Goal: Check status: Check status

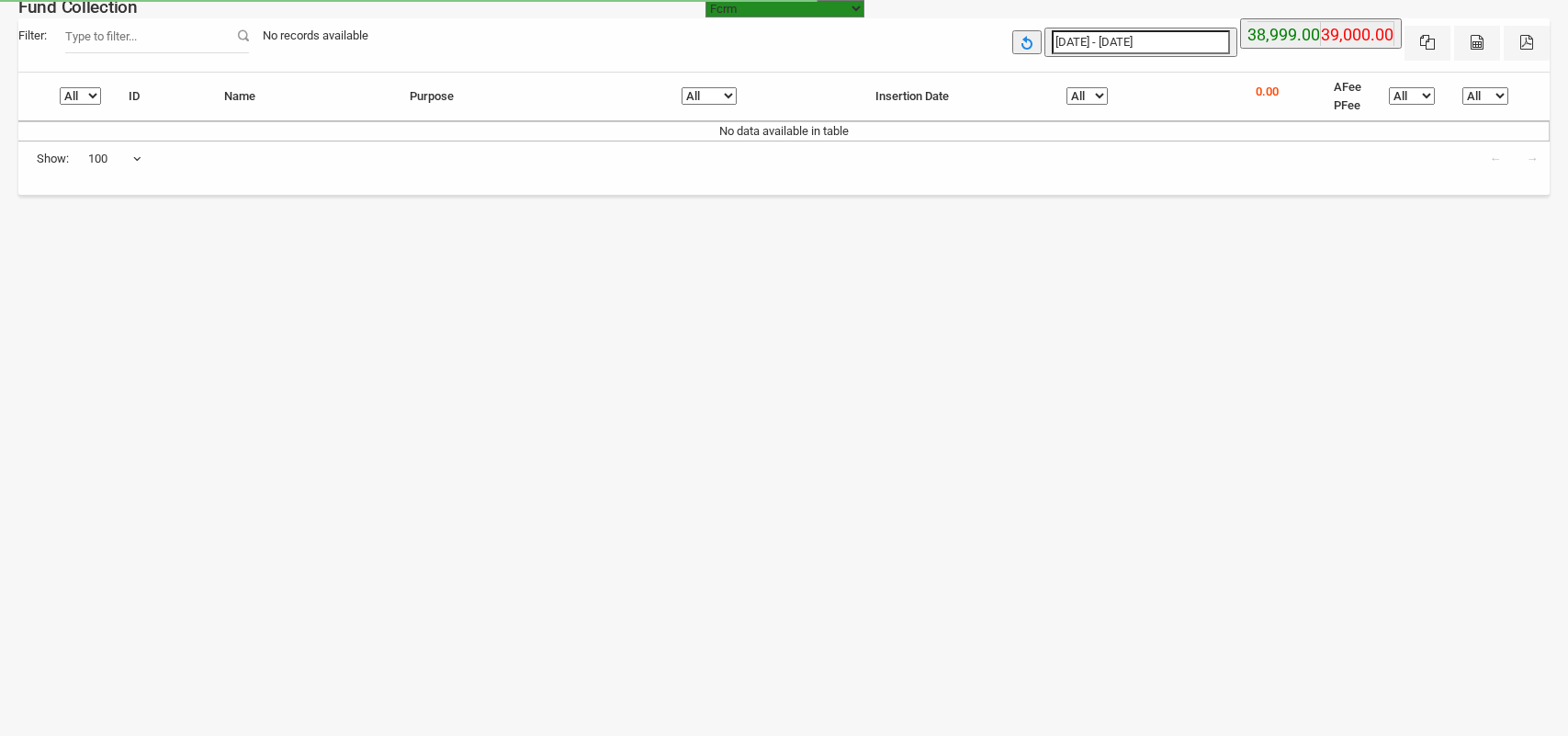
select select "[URL][DOMAIN_NAME]"
select select "100"
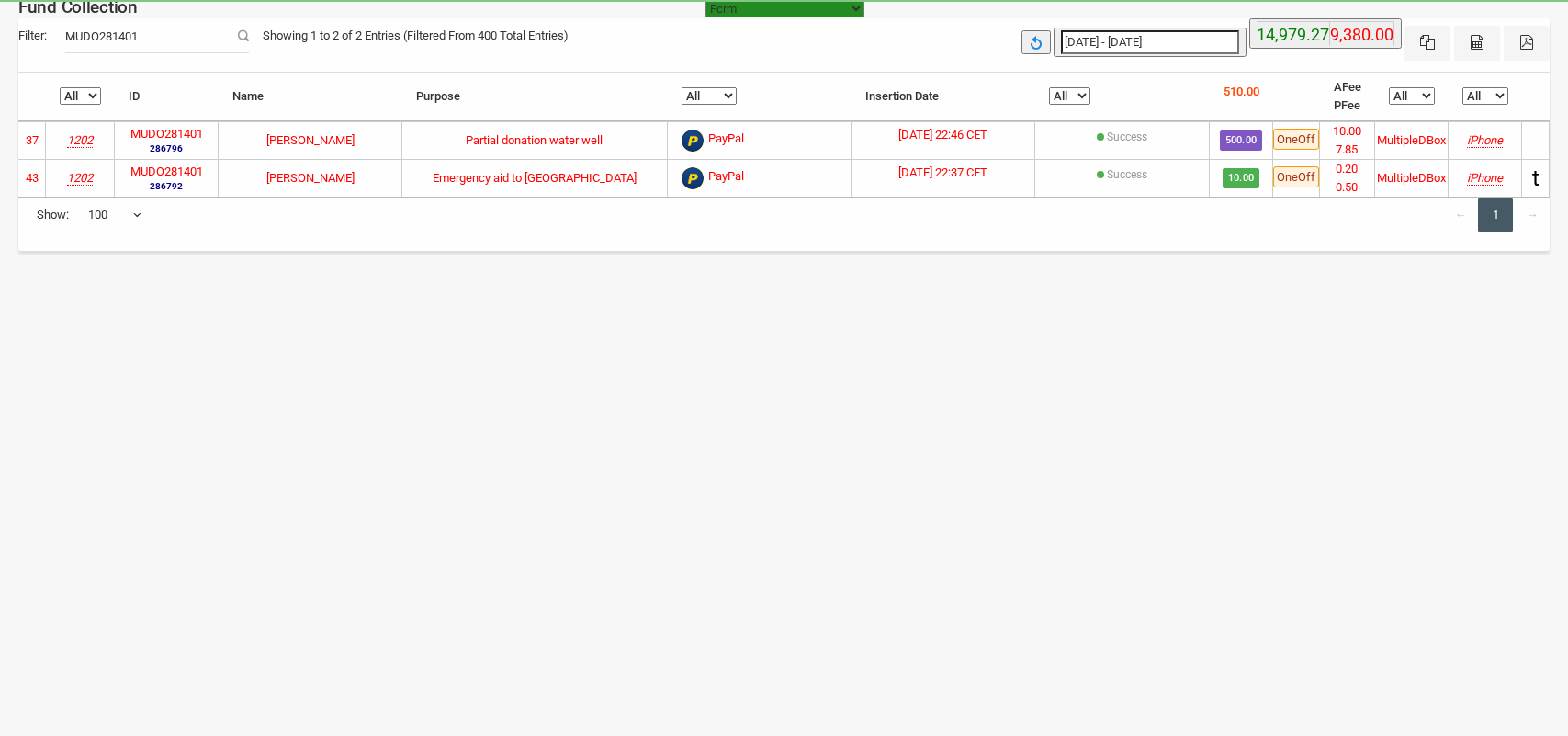
select select "100"
